Goal: Information Seeking & Learning: Learn about a topic

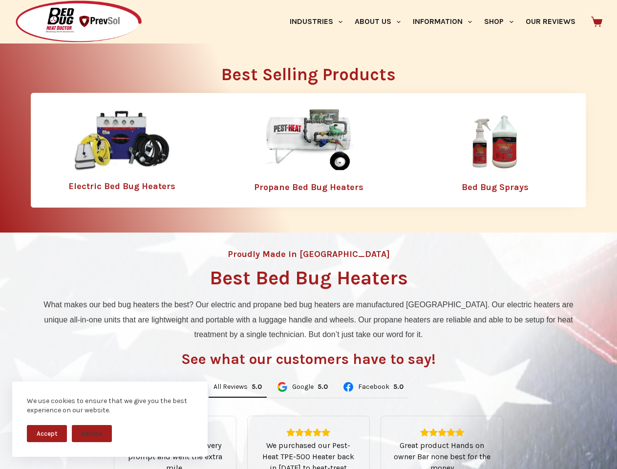
click at [308, 235] on div "Proudly Made in [GEOGRAPHIC_DATA] Best Bed Bug Heaters What makes our bed bug h…" at bounding box center [308, 418] width 617 height 371
